Goal: Information Seeking & Learning: Learn about a topic

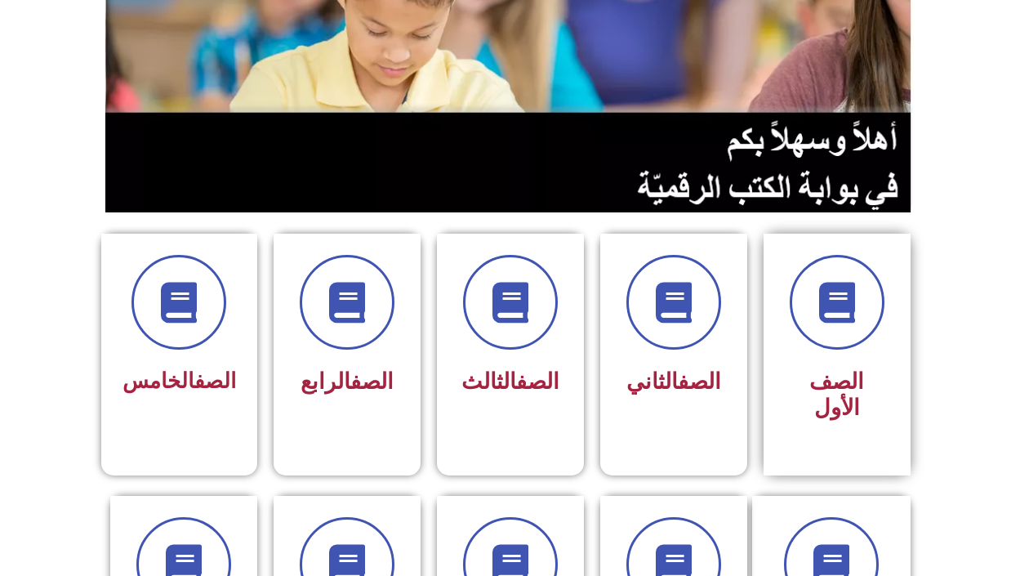
scroll to position [245, 0]
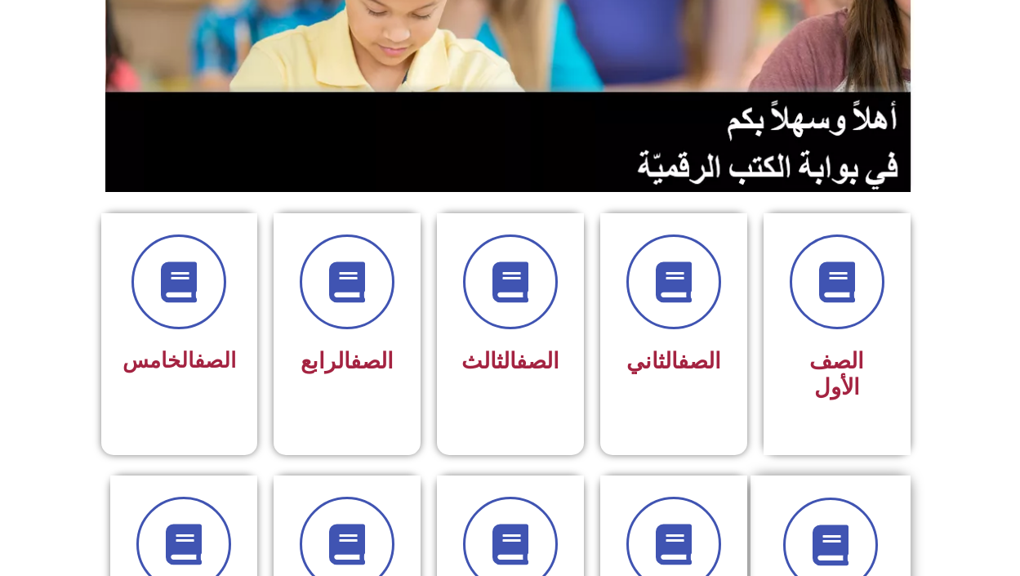
drag, startPoint x: 857, startPoint y: 466, endPoint x: 857, endPoint y: 455, distance: 11.4
click at [857, 475] on div "الصف السادس" at bounding box center [830, 583] width 160 height 216
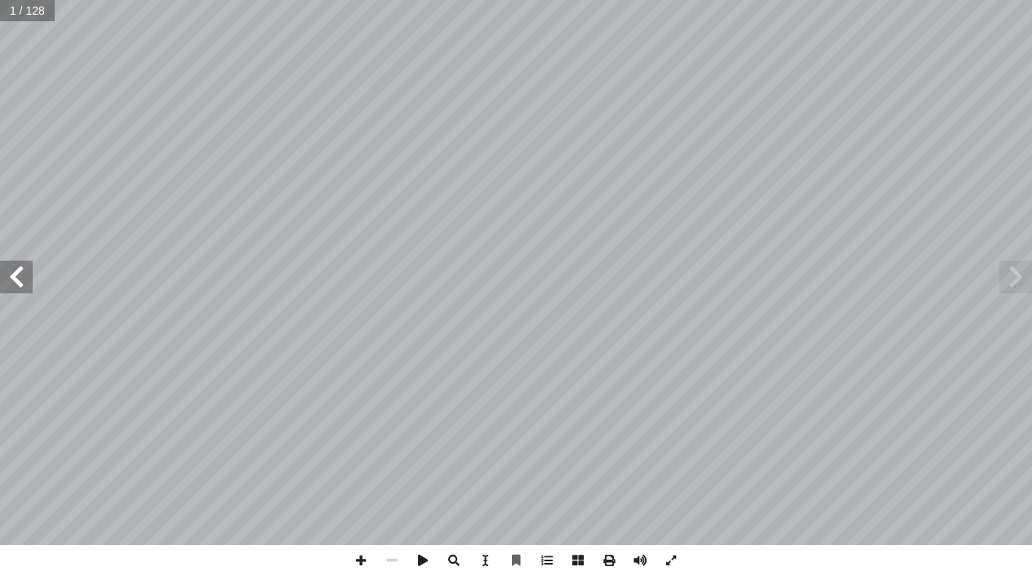
click at [11, 272] on span at bounding box center [16, 277] width 33 height 33
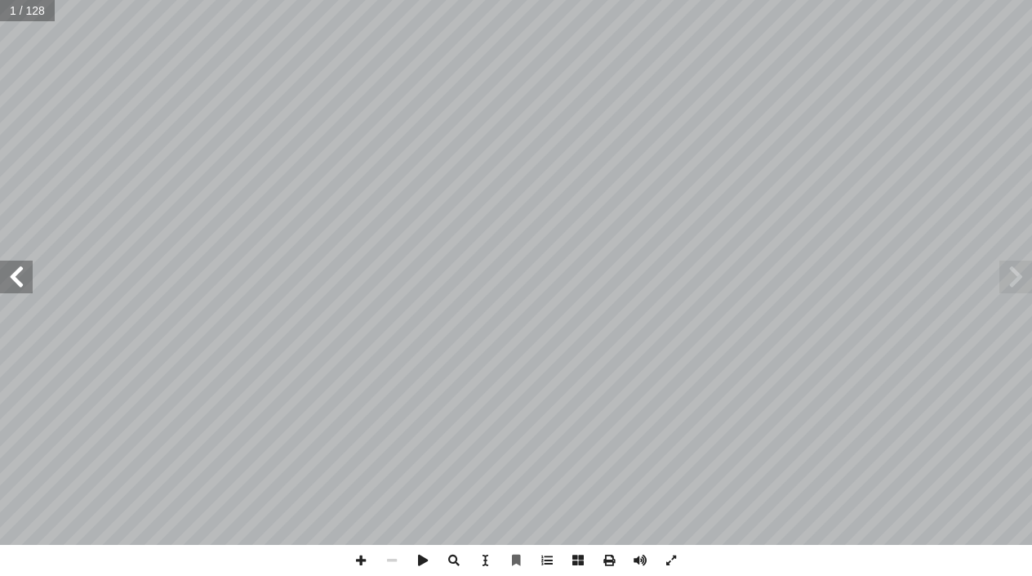
click at [11, 272] on span at bounding box center [16, 277] width 33 height 33
click at [1026, 280] on span at bounding box center [1016, 277] width 33 height 33
click at [1026, 278] on span at bounding box center [1016, 277] width 33 height 33
click at [1018, 269] on span at bounding box center [1016, 277] width 33 height 33
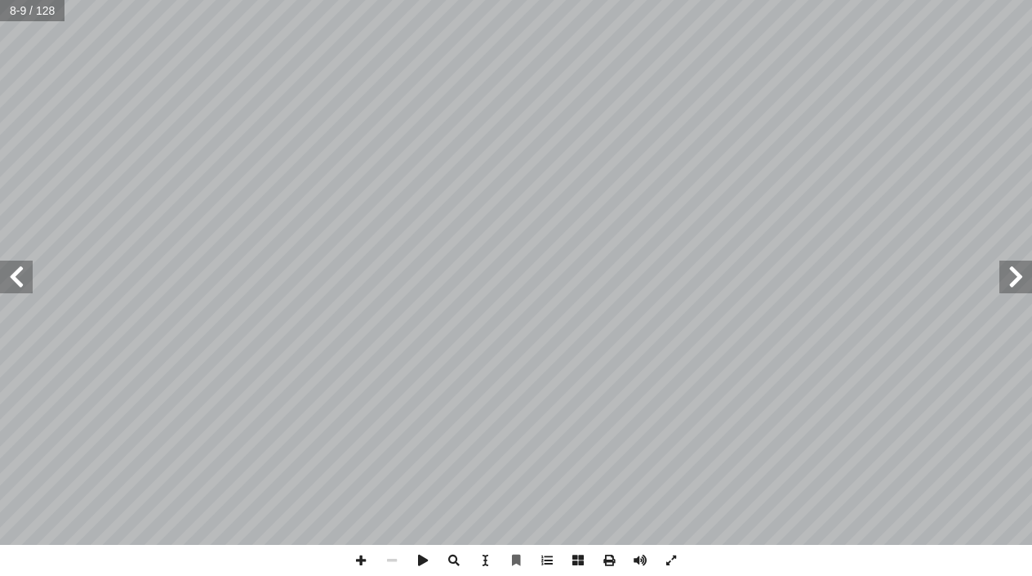
click at [1018, 269] on span at bounding box center [1016, 277] width 33 height 33
click at [19, 286] on span at bounding box center [16, 277] width 33 height 33
click at [19, 284] on span at bounding box center [16, 277] width 33 height 33
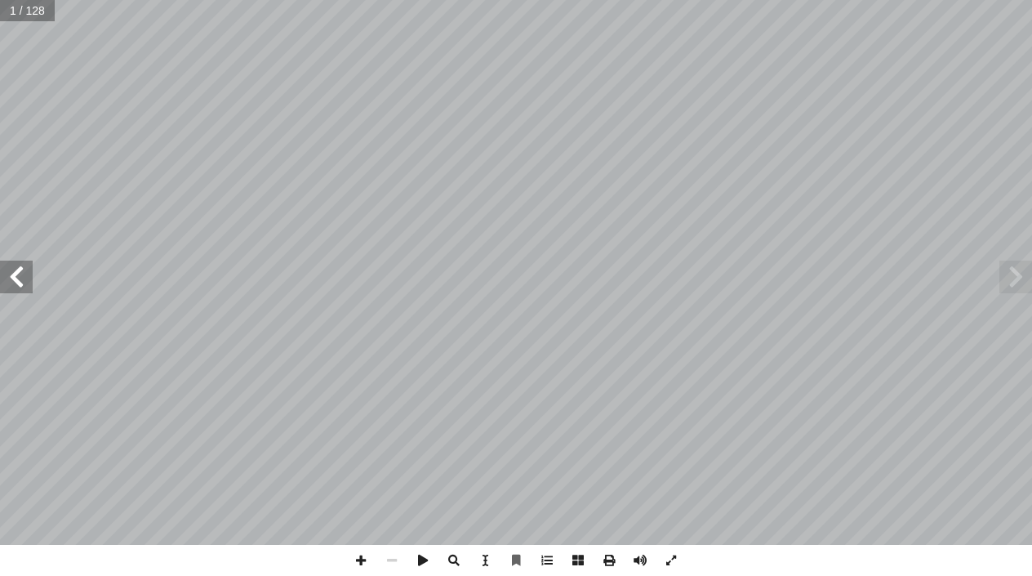
click at [19, 284] on span at bounding box center [16, 277] width 33 height 33
click at [19, 283] on span at bounding box center [16, 277] width 33 height 33
click at [19, 281] on span at bounding box center [16, 277] width 33 height 33
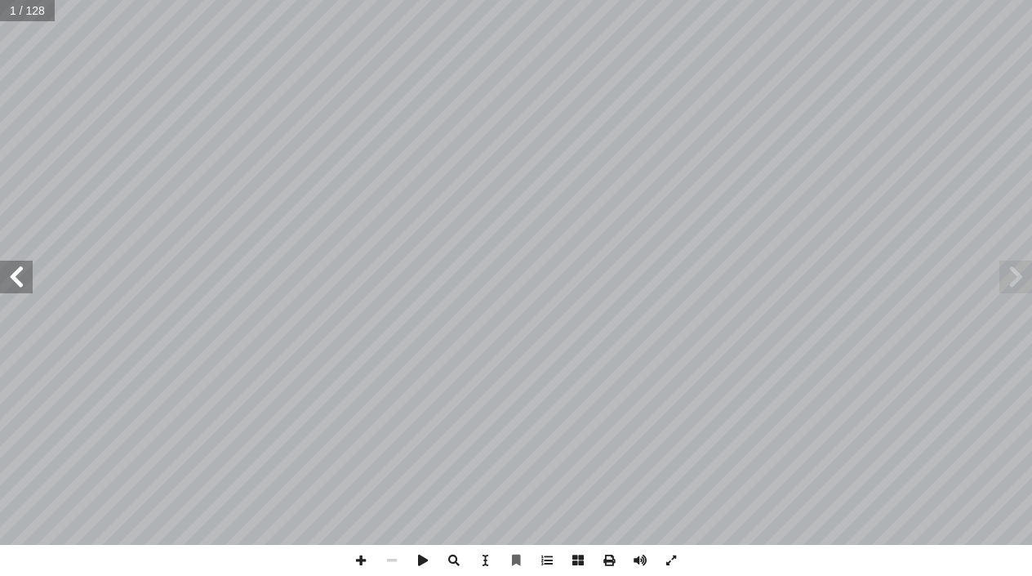
click at [19, 281] on span at bounding box center [16, 277] width 33 height 33
click at [19, 278] on span at bounding box center [16, 277] width 33 height 33
click at [20, 275] on span at bounding box center [16, 277] width 33 height 33
click at [22, 272] on span at bounding box center [16, 277] width 33 height 33
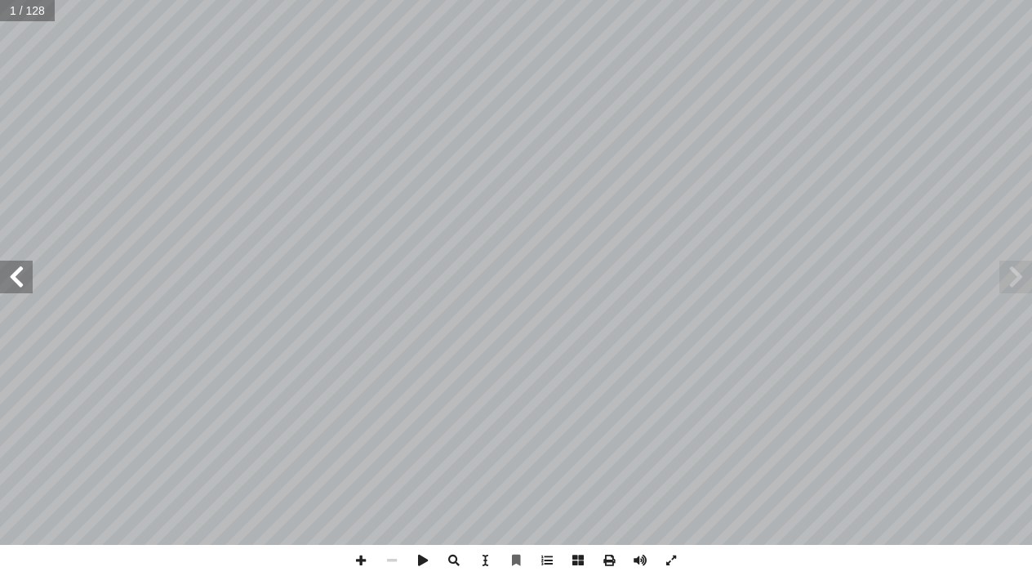
click at [22, 272] on span at bounding box center [16, 277] width 33 height 33
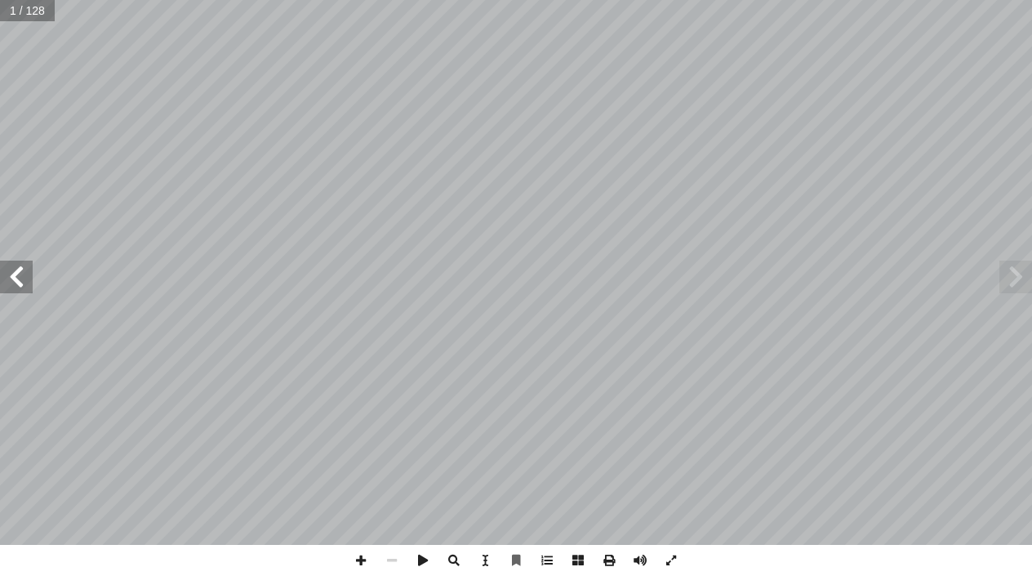
click at [22, 272] on span at bounding box center [16, 277] width 33 height 33
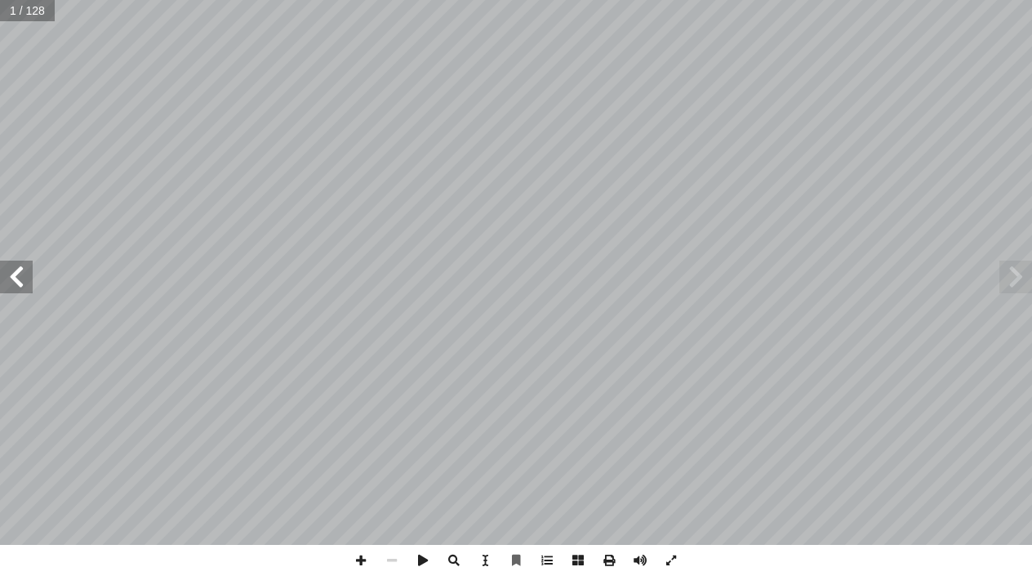
click at [22, 274] on span at bounding box center [16, 277] width 33 height 33
click at [21, 274] on span at bounding box center [16, 277] width 33 height 33
click at [11, 270] on span at bounding box center [16, 277] width 33 height 33
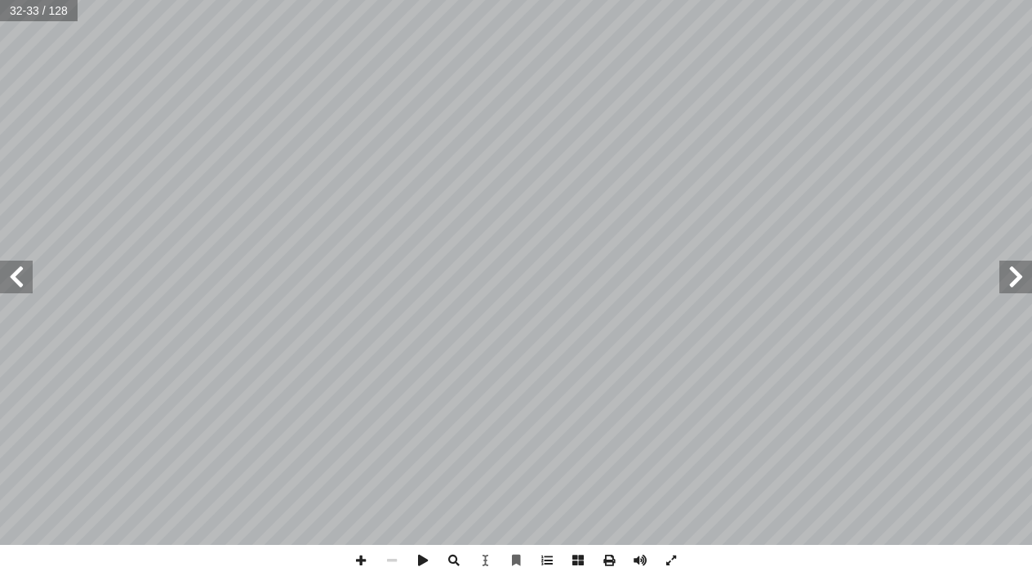
click at [19, 272] on span at bounding box center [16, 277] width 33 height 33
click at [1017, 285] on span at bounding box center [1016, 277] width 33 height 33
click at [169, 550] on div "٢٨ ُ ة َ راء ِ الق ها ِ ب َ قام أ ا تي َّ ال َ ة َ دين َ ها الم َ ن ْ و َ ؛ ك َ…" at bounding box center [516, 288] width 1032 height 576
click at [1031, 108] on html "الصفحة الرئيسية الصف الأول الصف الثاني الصف الثالث الصف الرابع الصف الخامس الصف…" at bounding box center [516, 54] width 1032 height 108
click at [10, 284] on span at bounding box center [16, 277] width 33 height 33
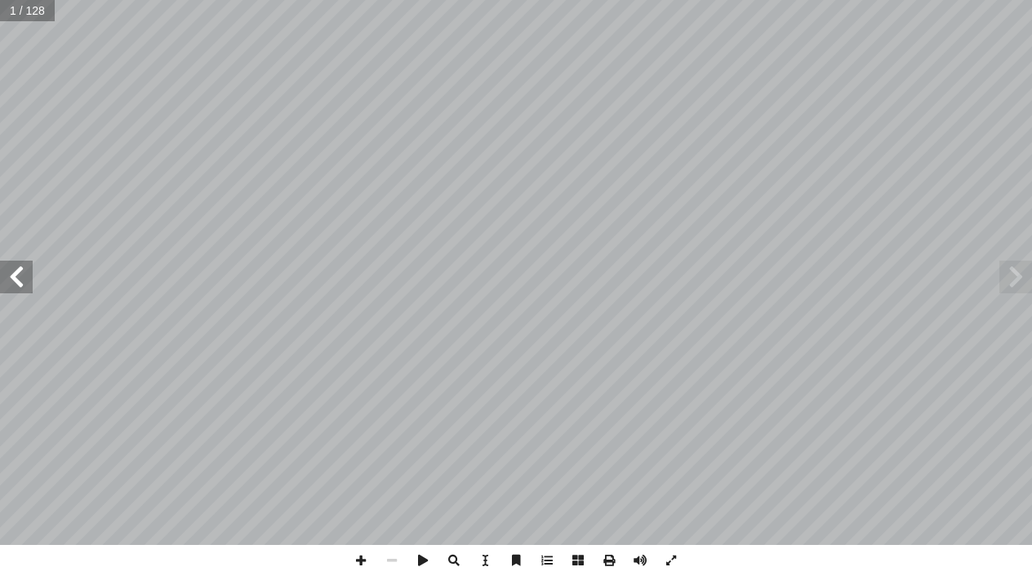
click at [10, 284] on span at bounding box center [16, 277] width 33 height 33
click at [11, 285] on span at bounding box center [16, 277] width 33 height 33
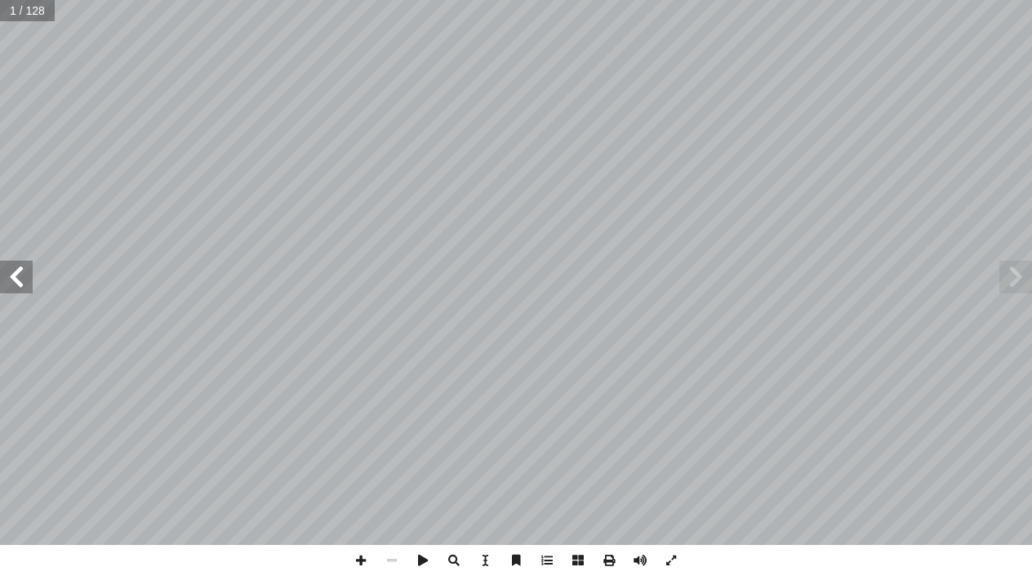
click at [14, 302] on div "ُ ة َّ ي ِ ب َ ر َ الع ُ ة َ غ ُّ الل ليف: أ � ّ فريق الت ) ً � ق ّ . محمود عيد…" at bounding box center [516, 272] width 1032 height 545
click at [12, 288] on span at bounding box center [16, 277] width 33 height 33
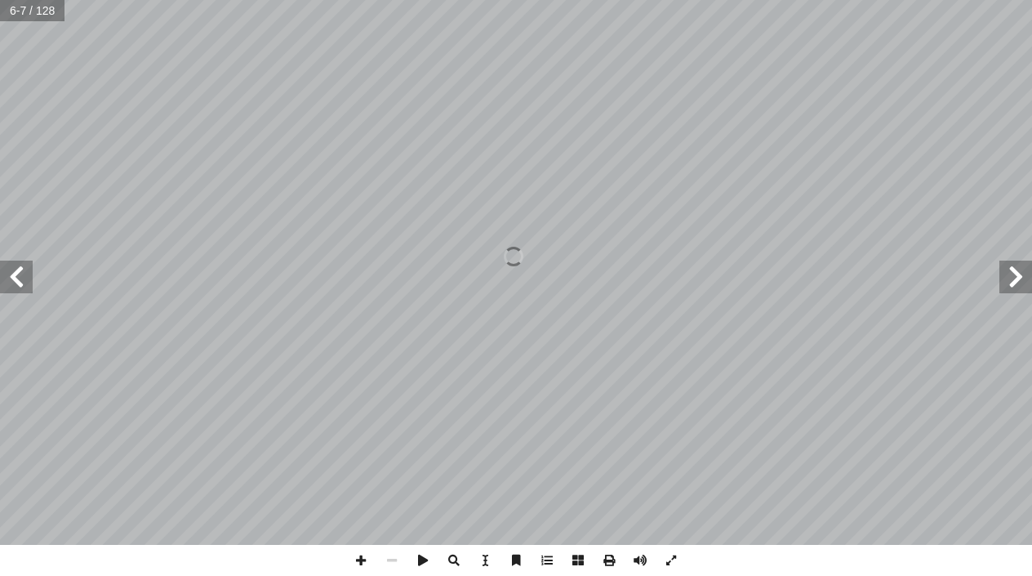
click at [12, 287] on span at bounding box center [16, 277] width 33 height 33
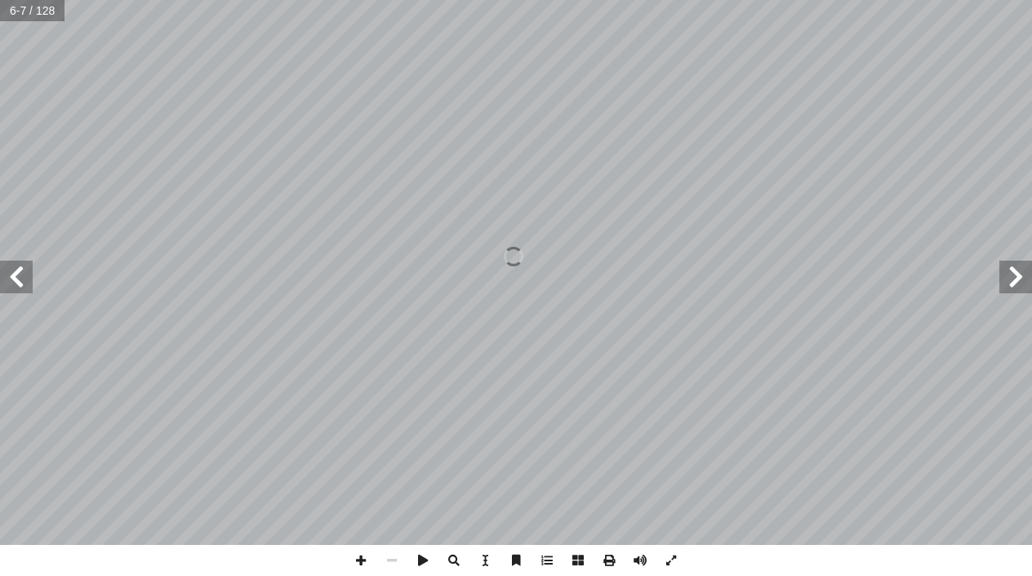
click at [12, 287] on span at bounding box center [16, 277] width 33 height 33
